Goal: Find specific page/section

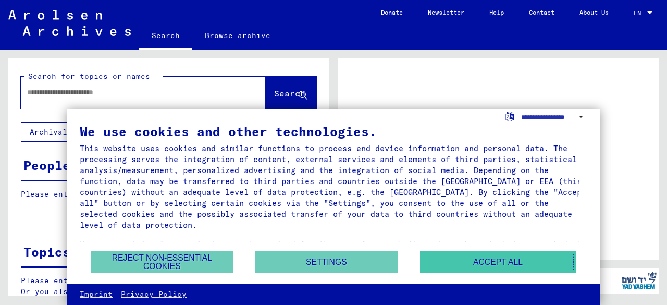
click at [484, 260] on button "Accept all" at bounding box center [498, 261] width 156 height 21
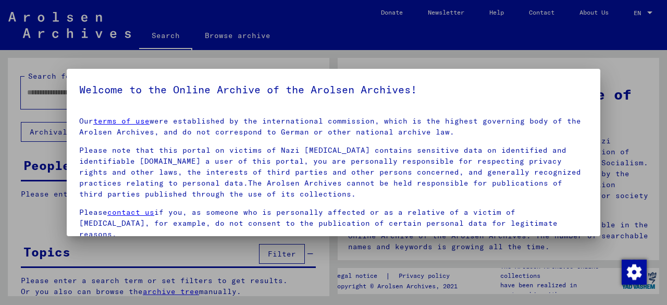
click at [516, 64] on div at bounding box center [333, 152] width 667 height 305
click at [516, 61] on div at bounding box center [333, 152] width 667 height 305
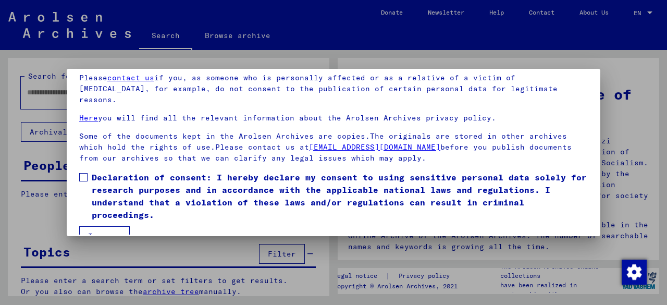
scroll to position [82, 0]
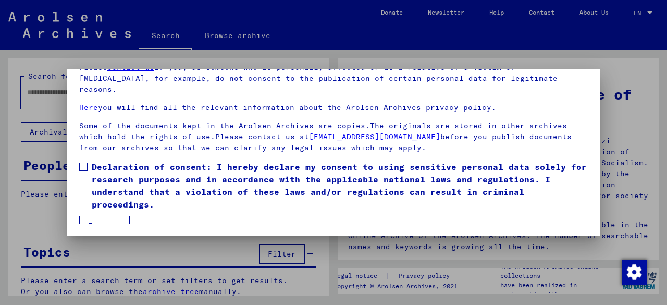
click at [89, 161] on label "Declaration of consent: I hereby declare my consent to using sensitive personal…" at bounding box center [333, 186] width 509 height 50
click at [107, 216] on button "I agree" at bounding box center [104, 226] width 51 height 20
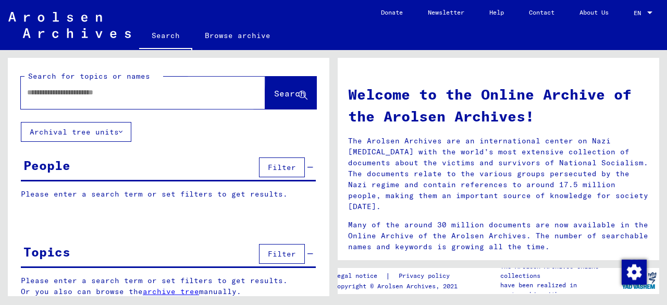
click at [274, 93] on span "Search" at bounding box center [289, 93] width 31 height 10
click at [299, 94] on icon at bounding box center [303, 95] width 9 height 9
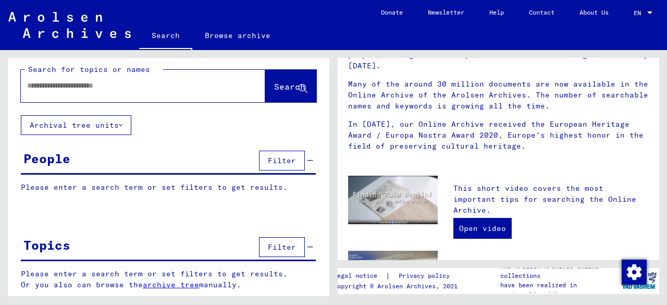
scroll to position [104, 0]
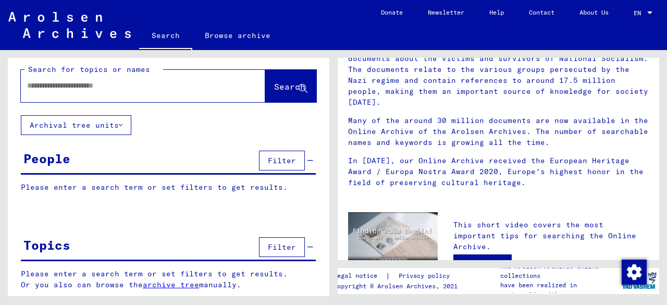
click at [104, 124] on button "Archival tree units" at bounding box center [76, 125] width 110 height 20
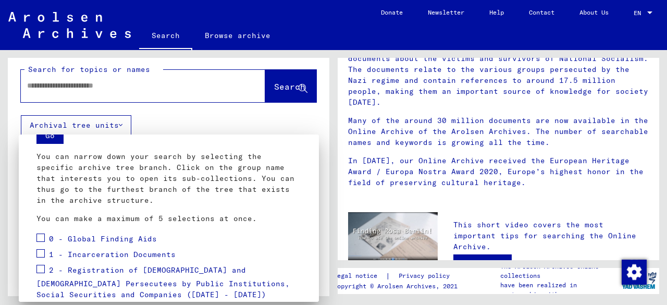
scroll to position [0, 0]
